Goal: Check status: Check status

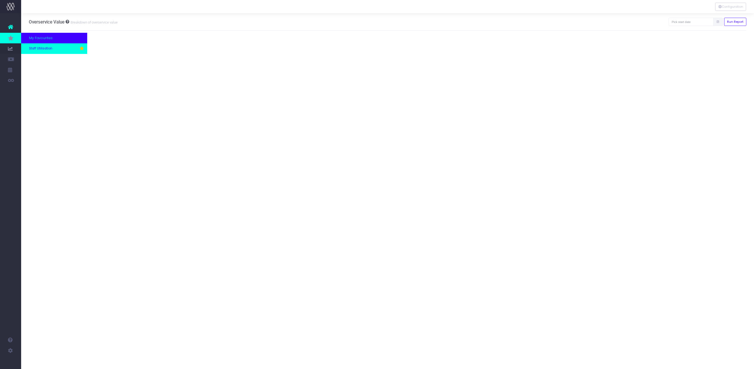
click at [51, 48] on span "Staff Utilisation" at bounding box center [40, 48] width 23 height 5
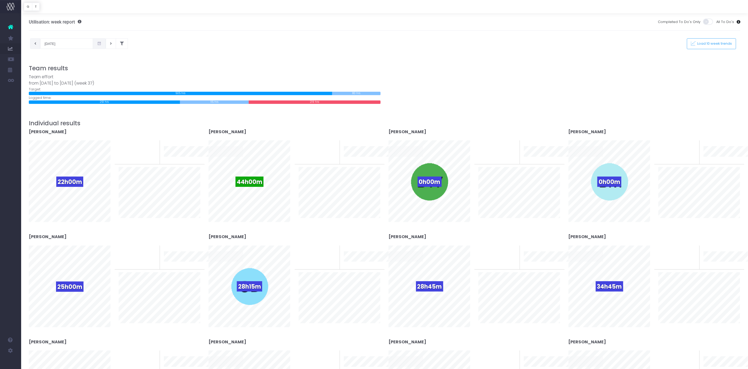
click at [36, 44] on icon at bounding box center [35, 44] width 2 height 0
click at [106, 45] on button at bounding box center [111, 43] width 10 height 11
type input "[DATE]"
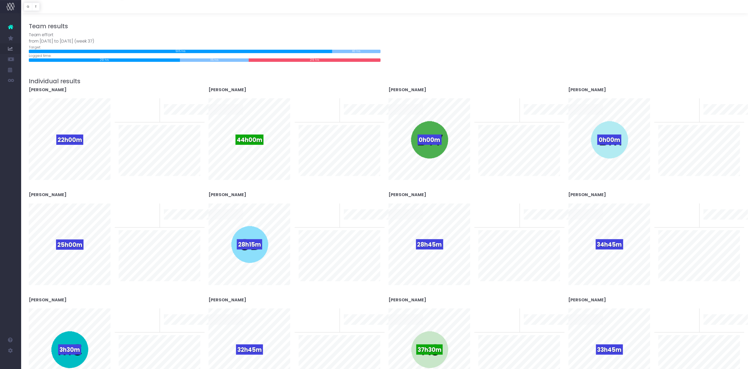
scroll to position [25, 0]
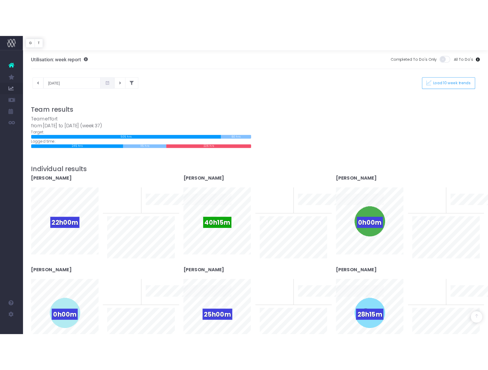
scroll to position [404, 0]
